Goal: Check status: Check status

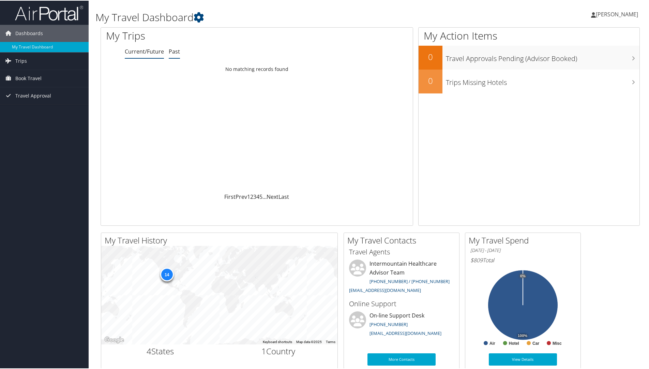
click at [173, 49] on link "Past" at bounding box center [174, 50] width 11 height 7
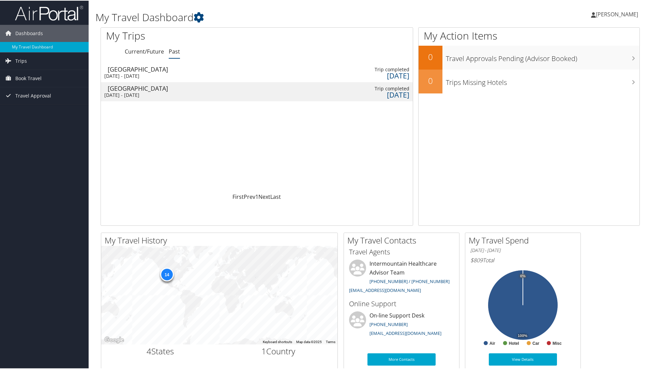
click at [171, 74] on div "[DATE] - [DATE]" at bounding box center [140, 75] width 73 height 6
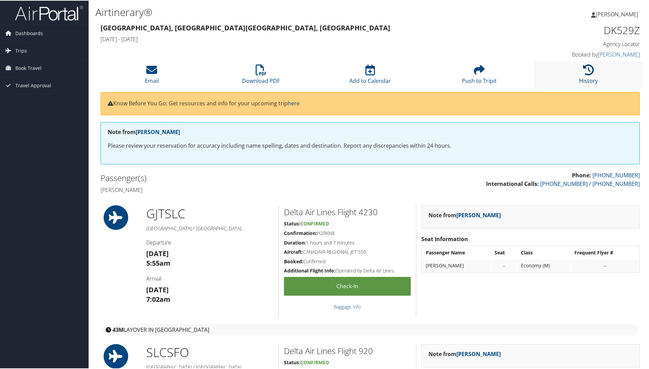
click at [579, 76] on link "History" at bounding box center [588, 75] width 19 height 16
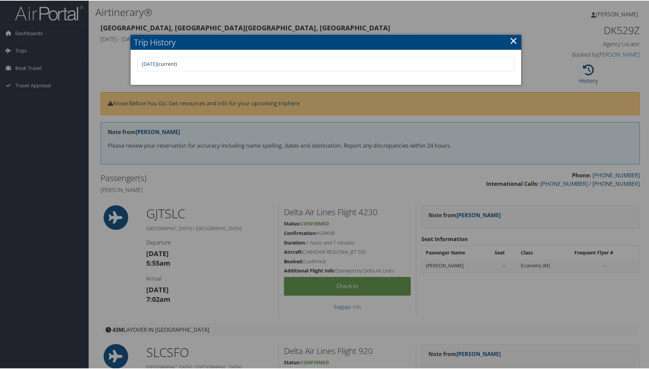
click at [514, 40] on link "×" at bounding box center [513, 40] width 8 height 14
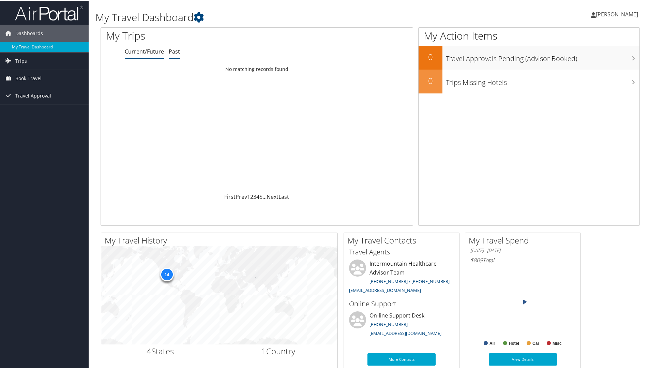
click at [177, 49] on link "Past" at bounding box center [174, 50] width 11 height 7
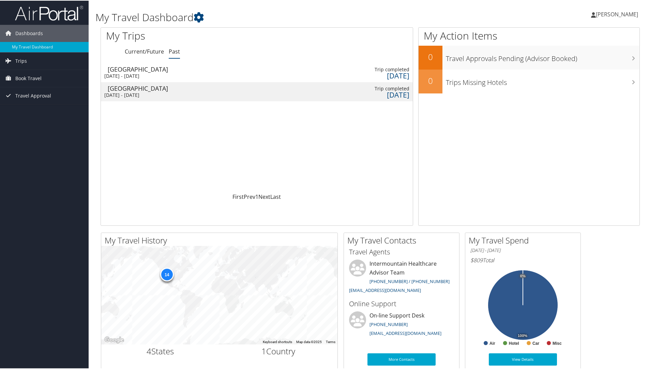
click at [165, 69] on div "San Francisco" at bounding box center [144, 68] width 73 height 6
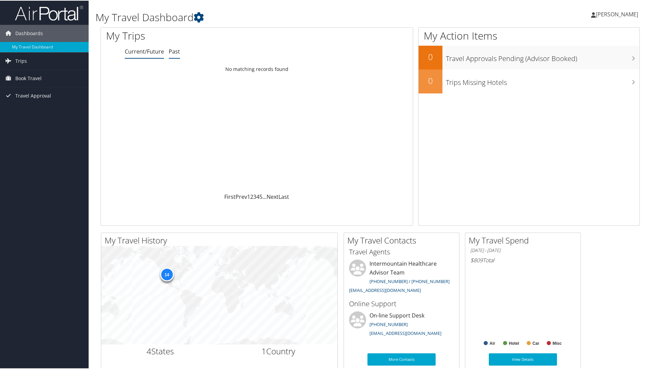
click at [174, 51] on link "Past" at bounding box center [174, 50] width 11 height 7
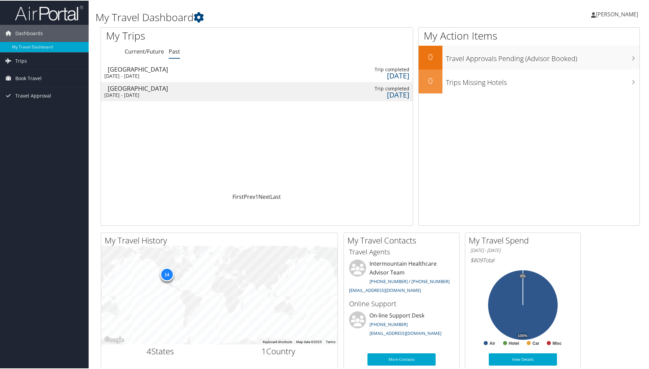
click at [173, 92] on div "[DATE] - [DATE]" at bounding box center [140, 94] width 73 height 6
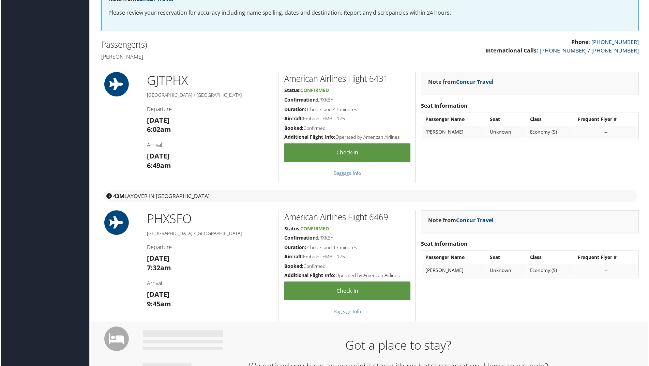
scroll to position [136, 0]
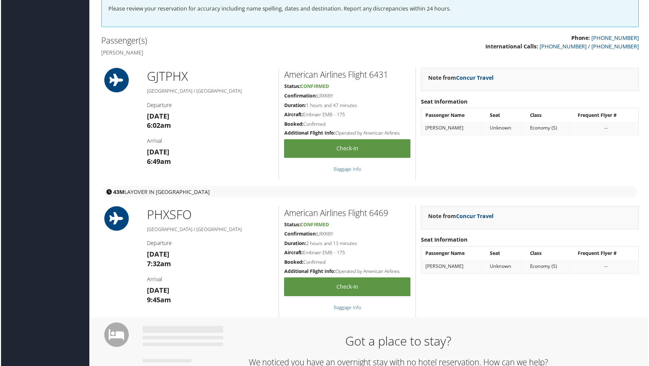
click at [265, 194] on div "43M layover in [GEOGRAPHIC_DATA]" at bounding box center [369, 193] width 535 height 12
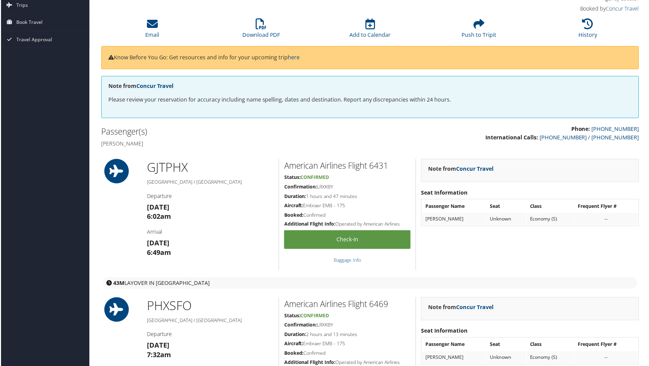
scroll to position [0, 0]
